Goal: Communication & Community: Answer question/provide support

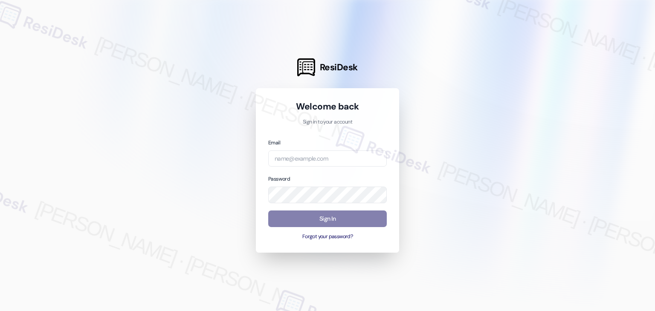
drag, startPoint x: 375, startPoint y: 237, endPoint x: 376, endPoint y: 253, distance: 15.8
click at [375, 237] on button "Forgot your password?" at bounding box center [327, 237] width 119 height 8
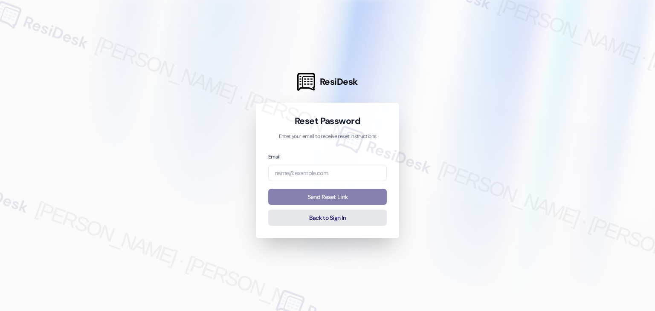
click at [328, 221] on button "Back to Sign In" at bounding box center [327, 218] width 119 height 17
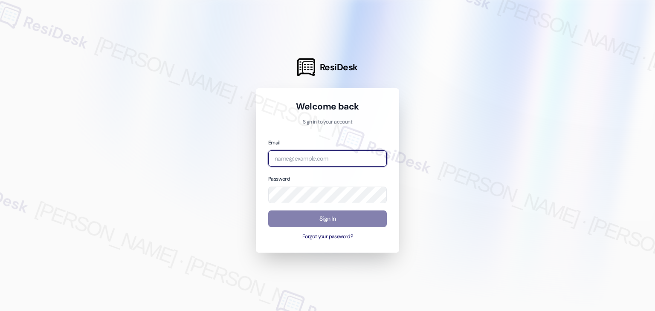
click at [328, 160] on input "email" at bounding box center [327, 159] width 119 height 17
paste input "[EMAIL_ADDRESS][PERSON_NAME][PERSON_NAME][DOMAIN_NAME]"
type input "[EMAIL_ADDRESS][PERSON_NAME][PERSON_NAME][DOMAIN_NAME]"
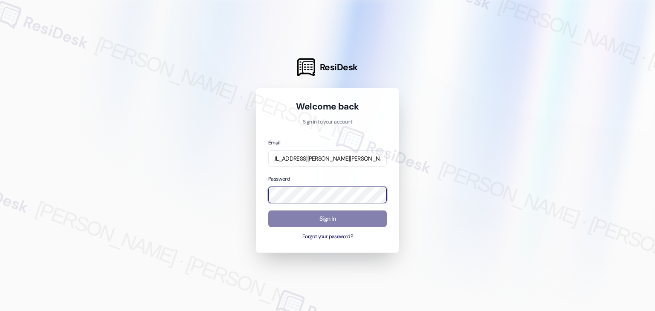
scroll to position [0, 0]
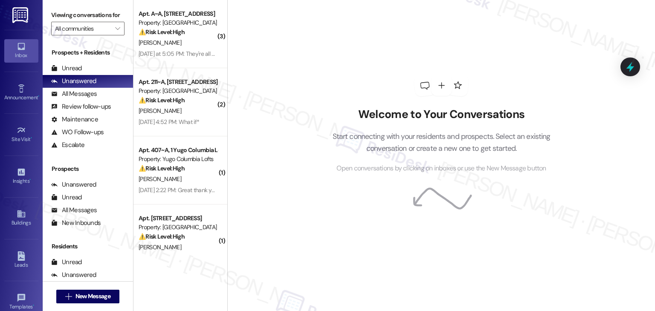
click at [286, 133] on div "Welcome to Your Conversations Start connecting with your residents and prospect…" at bounding box center [441, 155] width 428 height 311
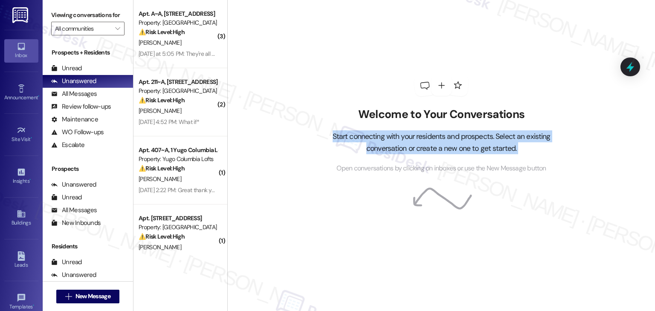
click at [286, 133] on div "Welcome to Your Conversations Start connecting with your residents and prospect…" at bounding box center [441, 155] width 428 height 311
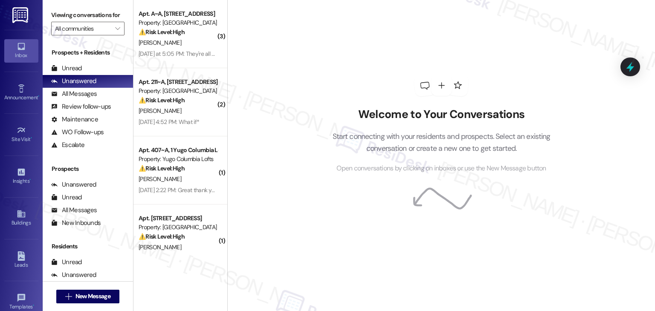
click at [272, 72] on div "Welcome to Your Conversations Start connecting with your residents and prospect…" at bounding box center [441, 155] width 428 height 311
click at [305, 47] on div "Welcome to Your Conversations Start connecting with your residents and prospect…" at bounding box center [441, 155] width 428 height 311
click at [299, 45] on div "Welcome to Your Conversations Start connecting with your residents and prospect…" at bounding box center [441, 155] width 428 height 311
